Goal: Task Accomplishment & Management: Use online tool/utility

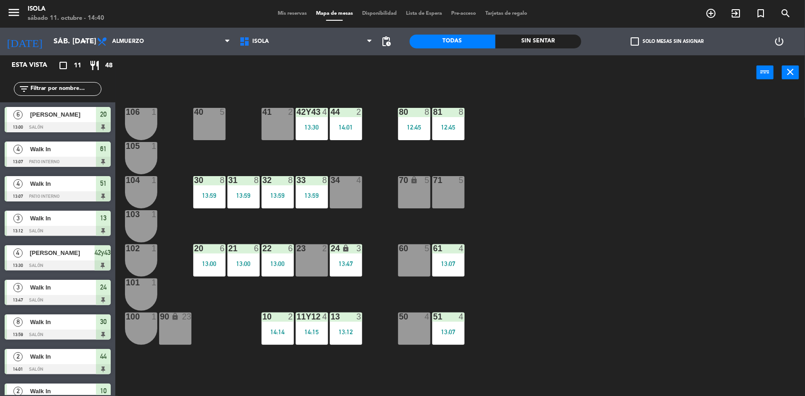
scroll to position [88, 0]
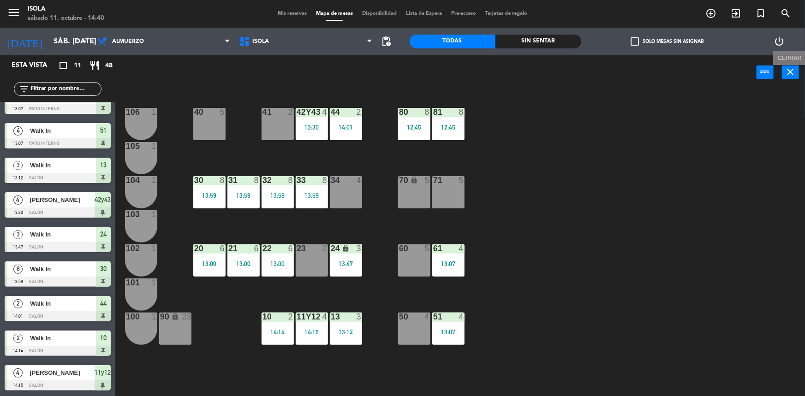
click at [788, 71] on icon "close" at bounding box center [790, 71] width 11 height 11
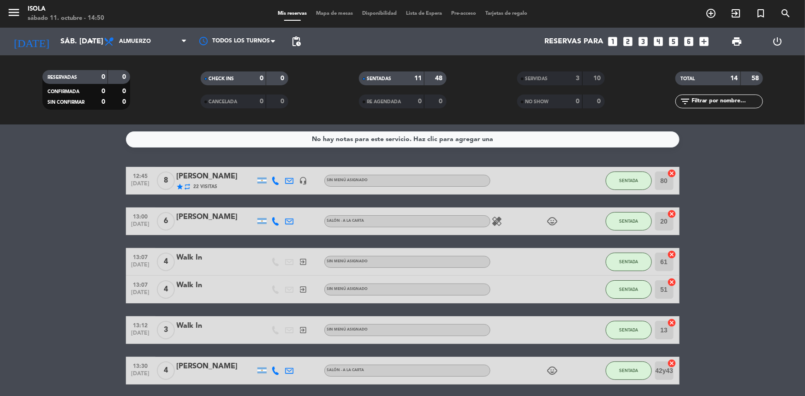
click at [339, 8] on div "menu Isola sábado 11. octubre - 14:50 Mis reservas Mapa de mesas Disponibilidad…" at bounding box center [402, 14] width 805 height 28
click at [338, 10] on div "Mis reservas Mapa de mesas Disponibilidad Lista de Espera Pre-acceso Tarjetas d…" at bounding box center [402, 14] width 259 height 8
click at [340, 15] on span "Mapa de mesas" at bounding box center [334, 13] width 46 height 5
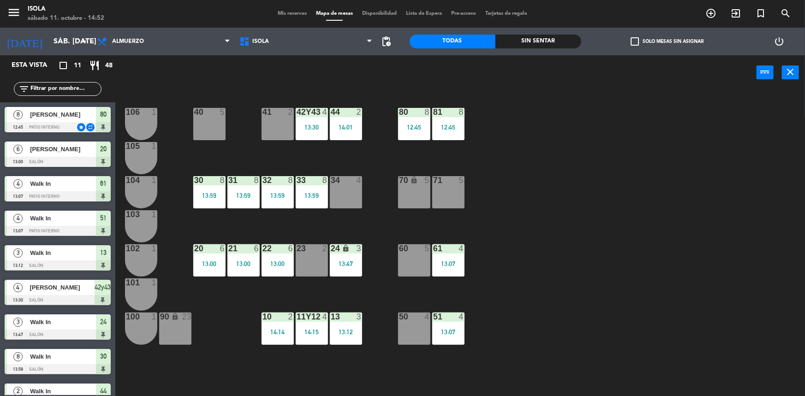
click at [273, 123] on div "41 2" at bounding box center [277, 124] width 32 height 32
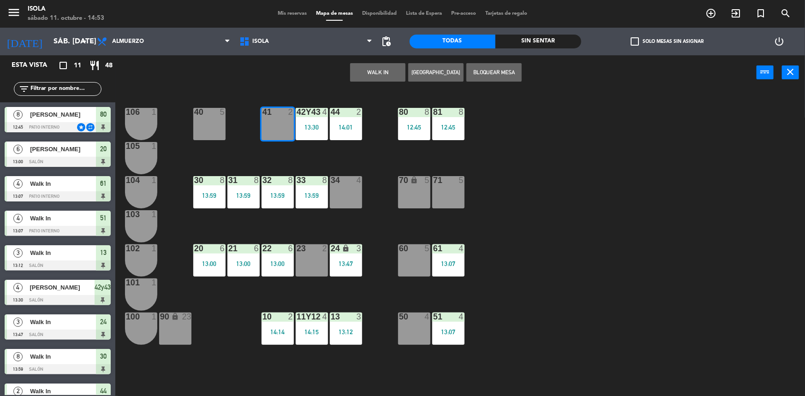
click at [377, 66] on button "WALK IN" at bounding box center [377, 72] width 55 height 18
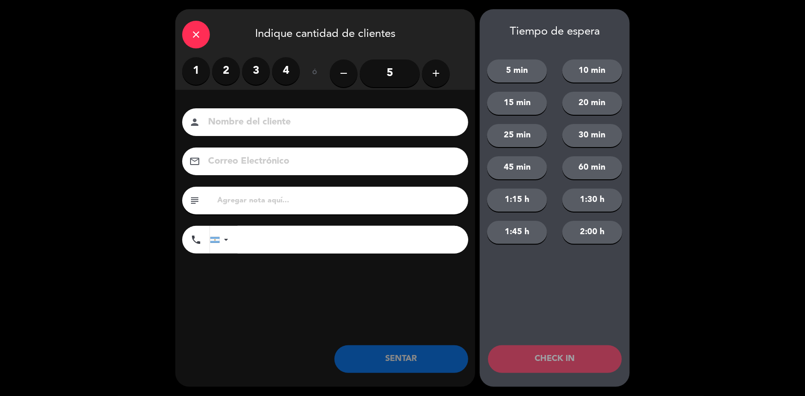
click at [190, 32] on icon "close" at bounding box center [195, 34] width 11 height 11
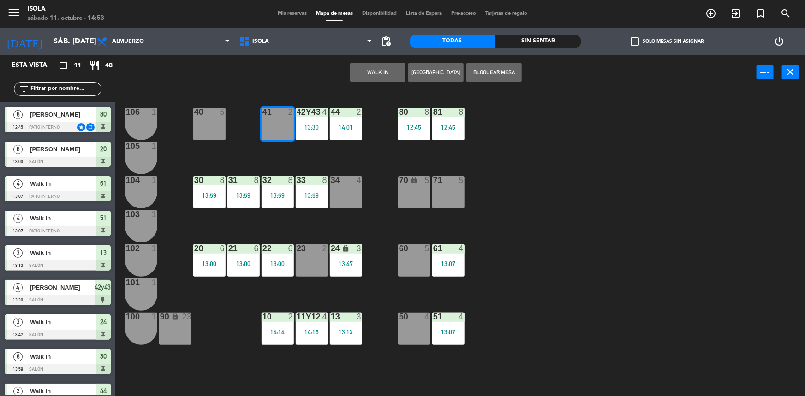
click at [379, 68] on button "WALK IN" at bounding box center [377, 72] width 55 height 18
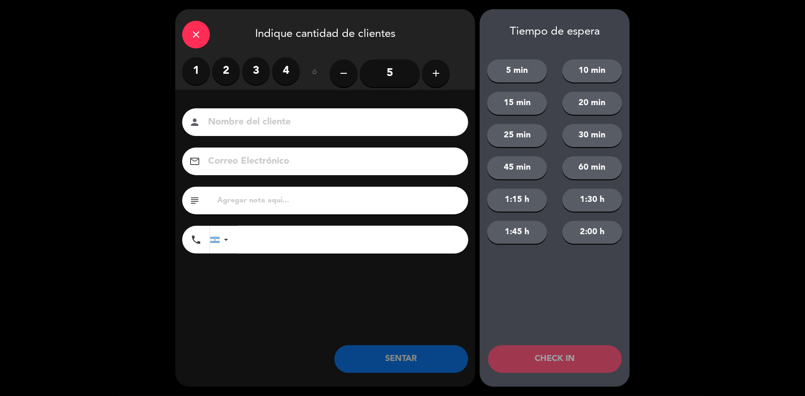
click at [224, 74] on label "2" at bounding box center [226, 71] width 28 height 28
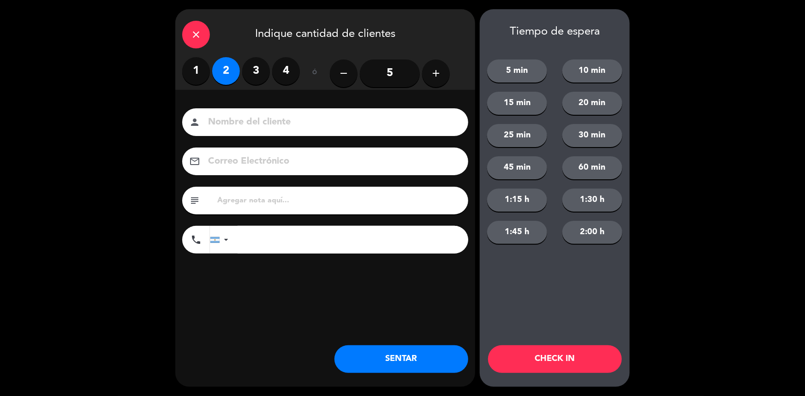
click at [414, 364] on button "SENTAR" at bounding box center [401, 359] width 134 height 28
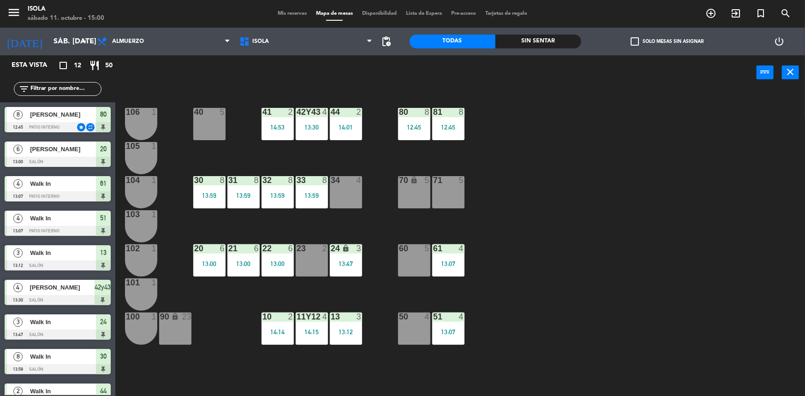
click at [788, 77] on icon "close" at bounding box center [790, 71] width 11 height 11
